Goal: Check status: Check status

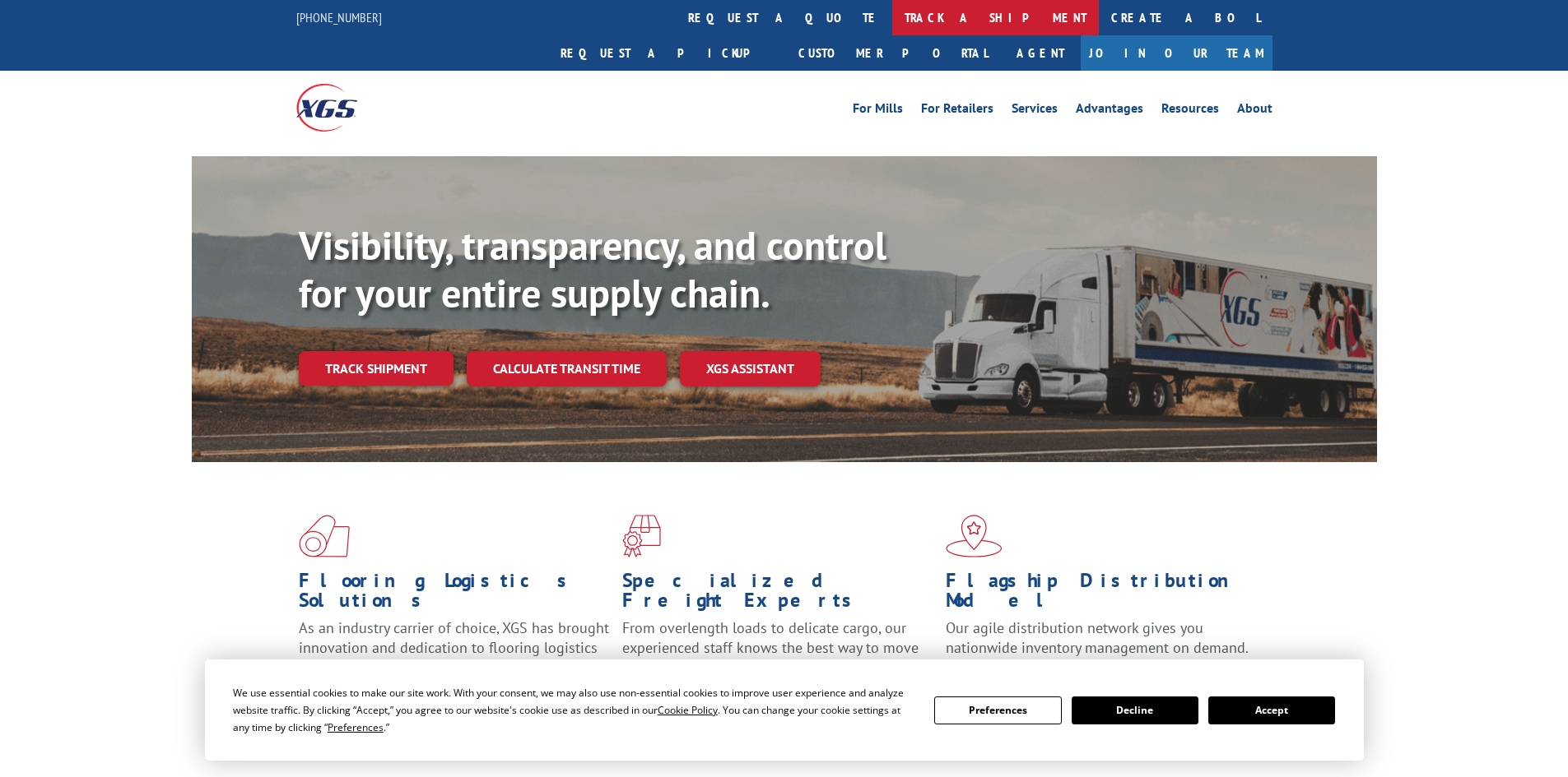
click at [892, 17] on link "track a shipment" at bounding box center [995, 18] width 207 height 36
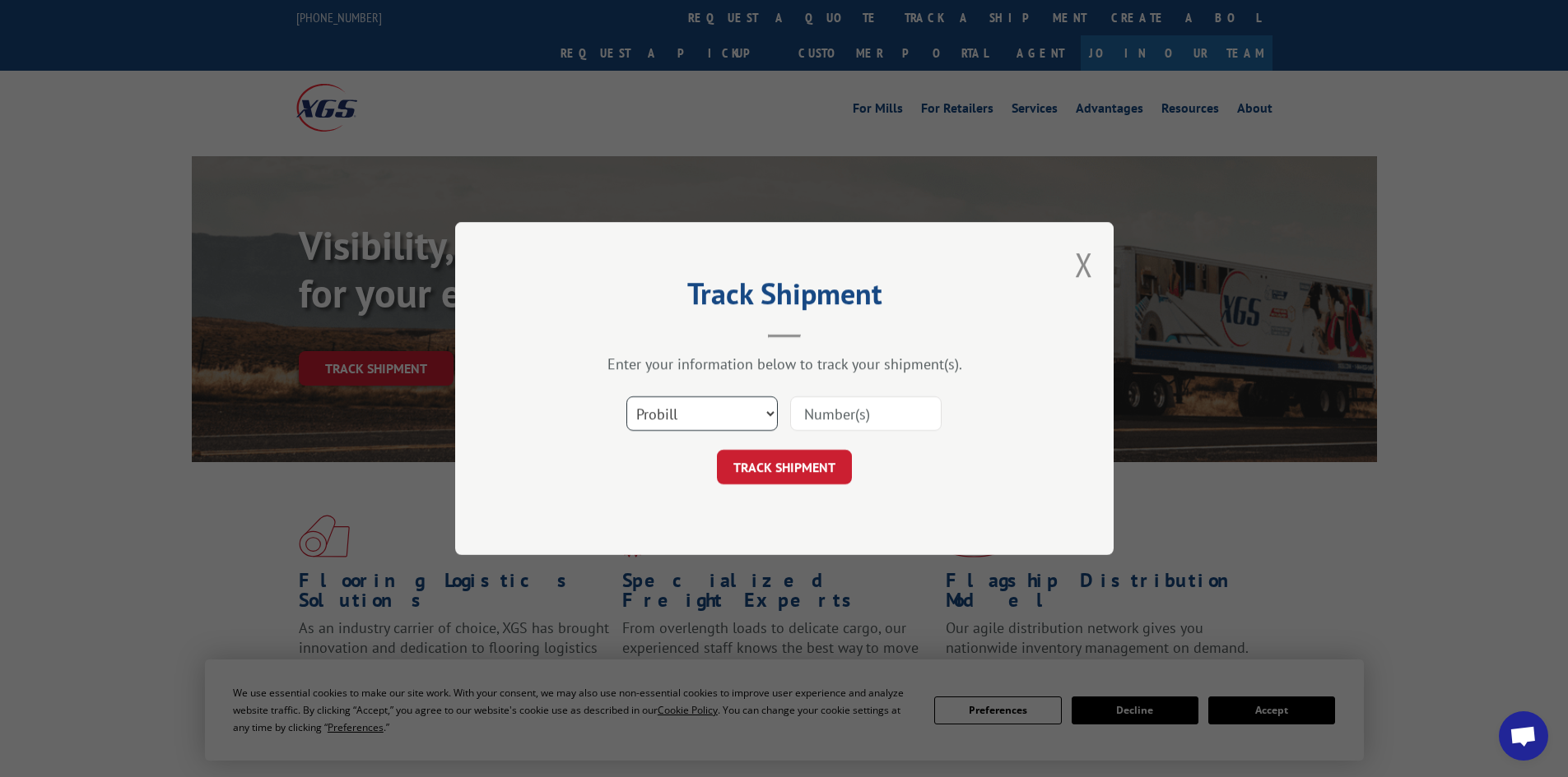
click at [742, 412] on select "Select category... Probill BOL PO" at bounding box center [702, 413] width 151 height 35
select select "bol"
click at [626, 396] on select "Select category... Probill BOL PO" at bounding box center [702, 413] width 151 height 35
click at [857, 411] on input at bounding box center [865, 413] width 151 height 35
paste input "5594135"
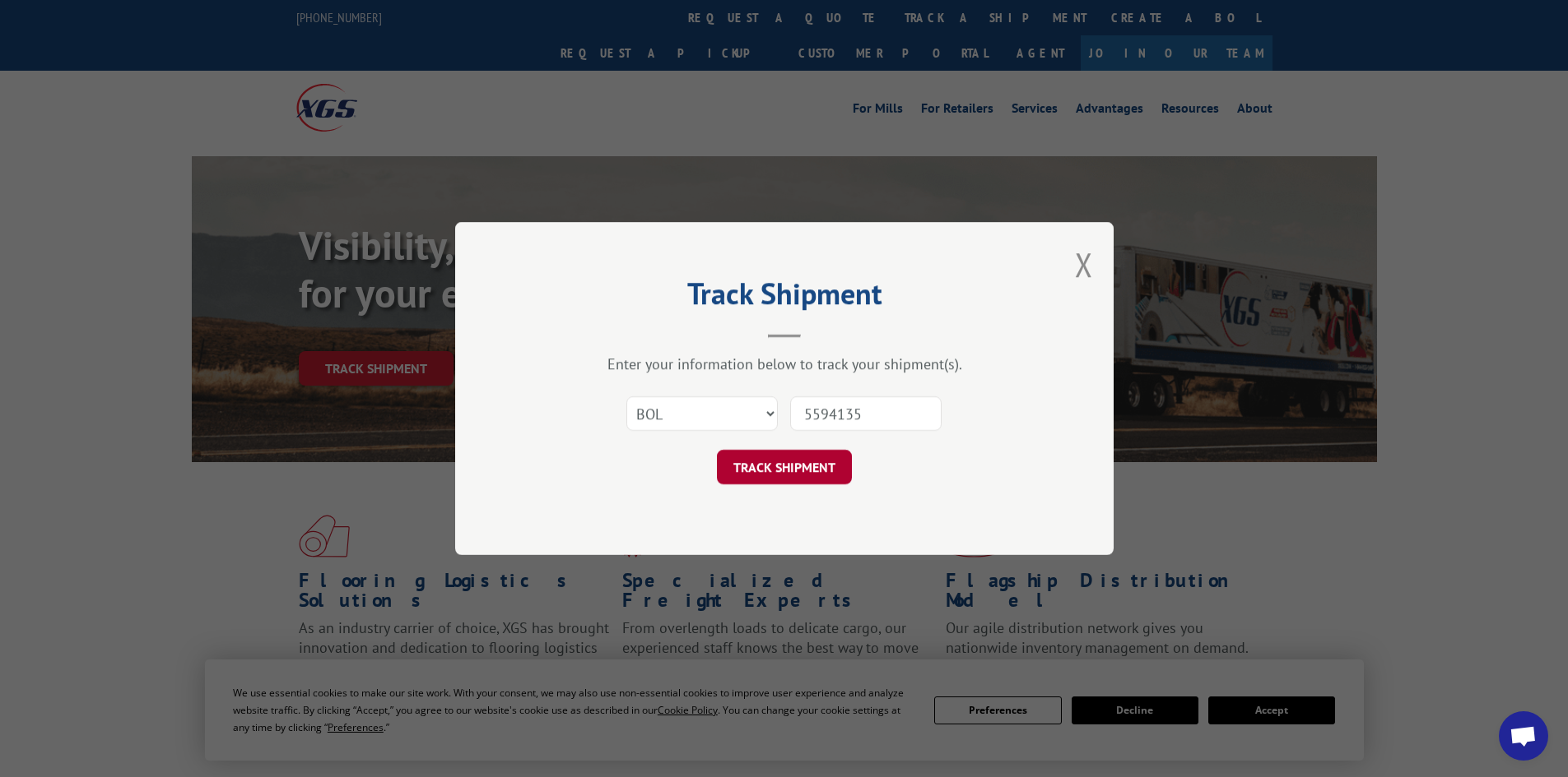
type input "5594135"
click at [784, 464] on button "TRACK SHIPMENT" at bounding box center [784, 467] width 135 height 35
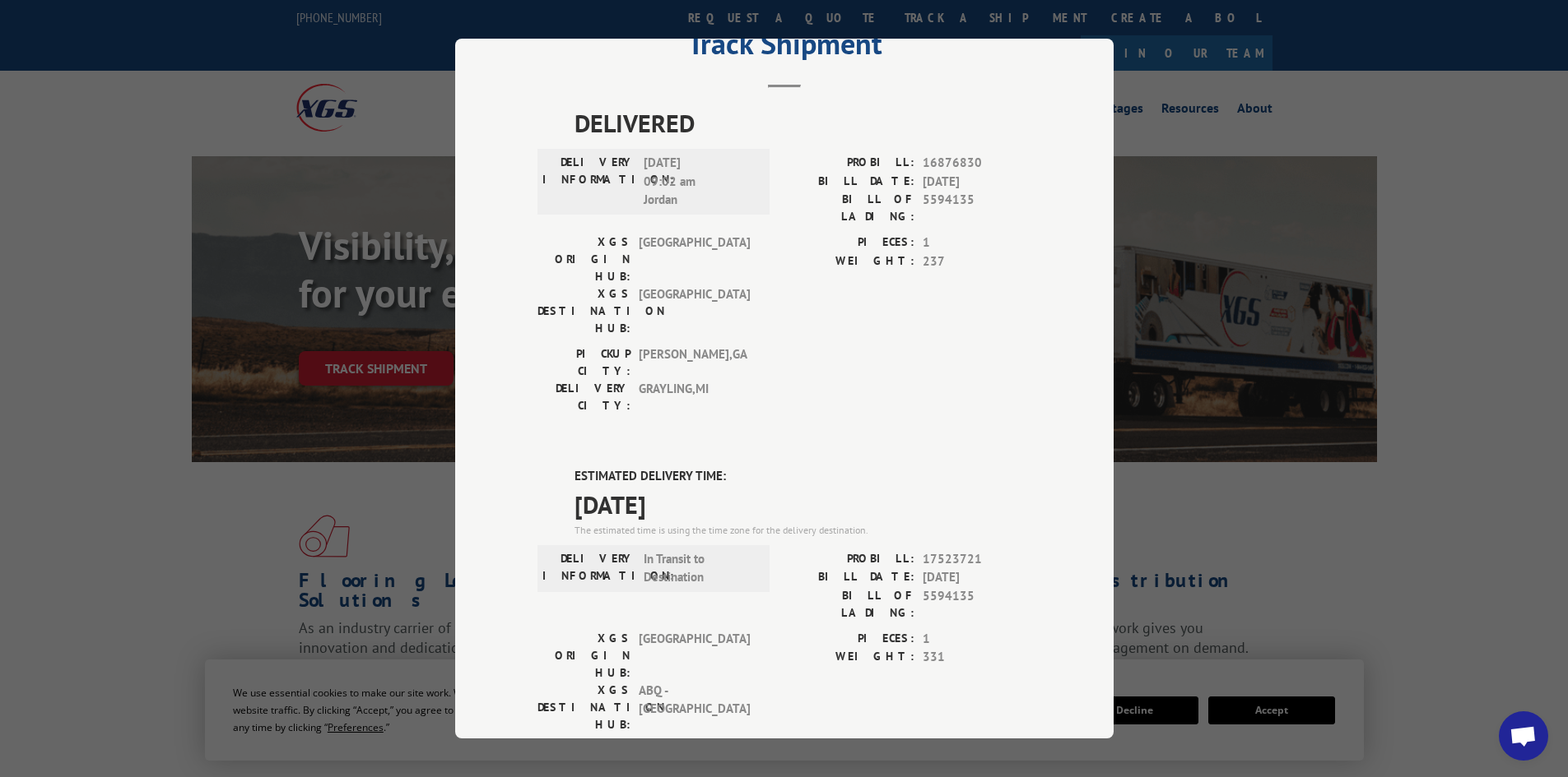
scroll to position [165, 0]
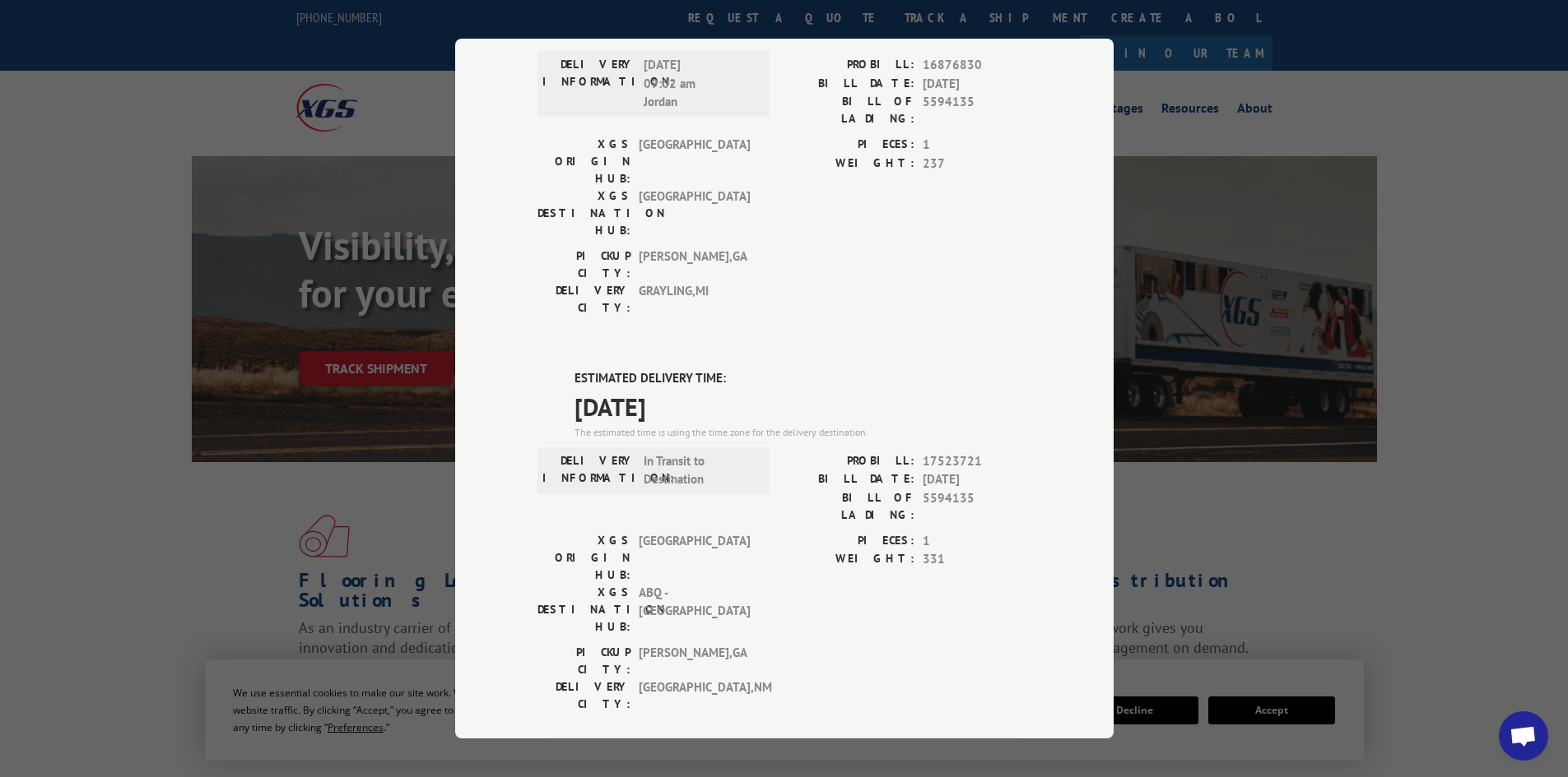
drag, startPoint x: 715, startPoint y: 328, endPoint x: 570, endPoint y: 270, distance: 156.2
click at [570, 270] on div "DELIVERED DELIVERY INFORMATION: [DATE] 09:02 am [PERSON_NAME]: 16876830 BILL DA…" at bounding box center [784, 506] width 493 height 999
copy div "ESTIMATED DELIVERY TIME: [DATE]"
drag, startPoint x: 964, startPoint y: 407, endPoint x: 912, endPoint y: 403, distance: 52.2
click at [912, 490] on div "BILL OF LADING: 5594135" at bounding box center [907, 506] width 247 height 35
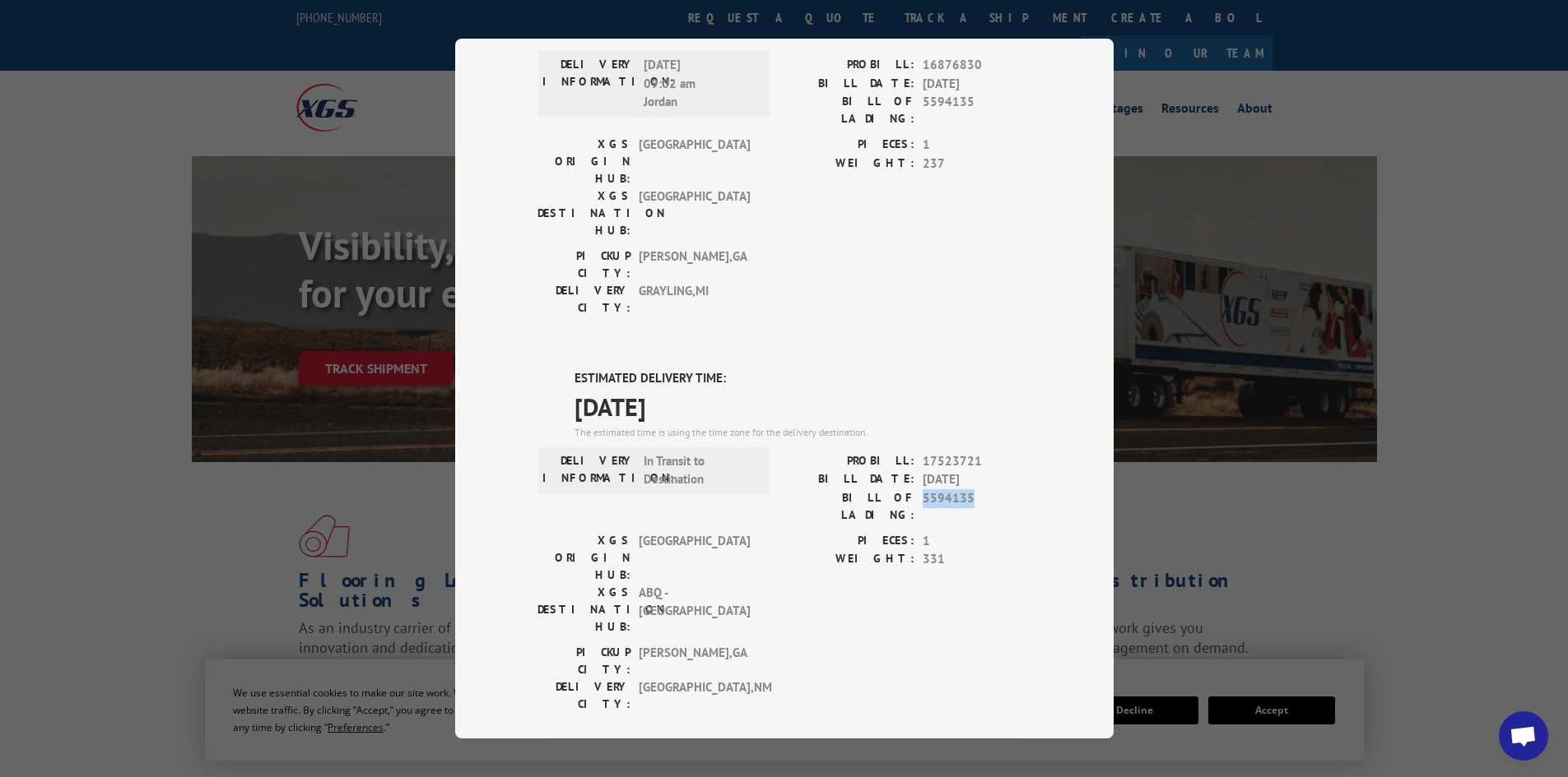
copy span "5594135"
